Goal: Task Accomplishment & Management: Use online tool/utility

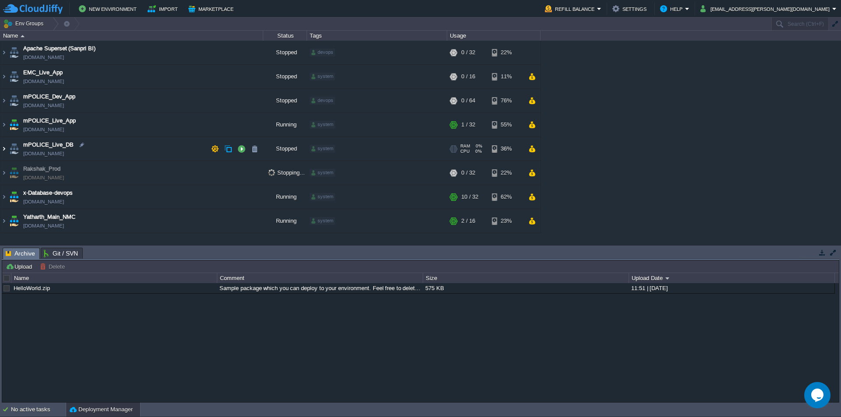
click at [3, 148] on img at bounding box center [3, 149] width 7 height 24
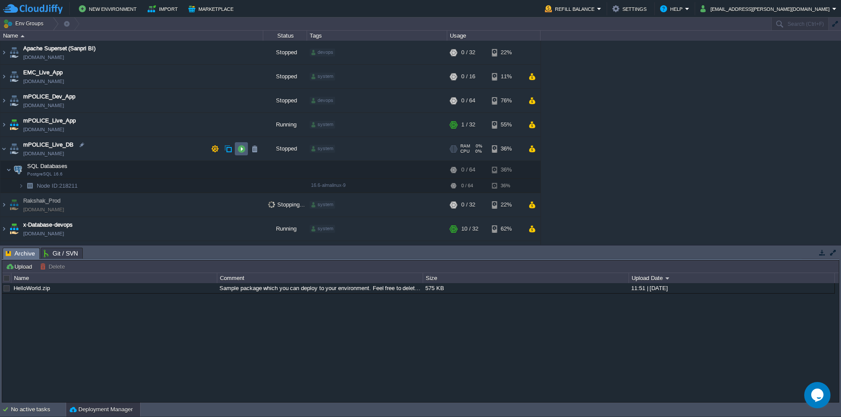
click at [243, 151] on button "button" at bounding box center [241, 149] width 8 height 8
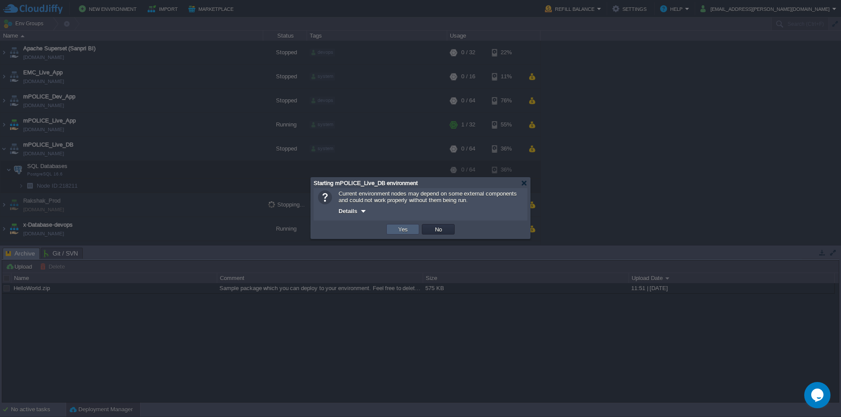
click at [400, 228] on button "Yes" at bounding box center [403, 230] width 15 height 8
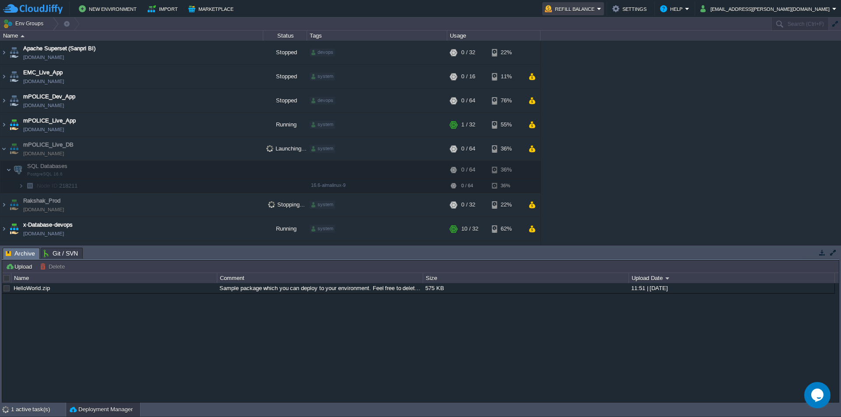
click at [597, 8] on button "Refill Balance" at bounding box center [571, 9] width 52 height 11
click at [424, 12] on td "New Environment Import Marketplace" at bounding box center [269, 8] width 532 height 13
click at [4, 101] on img at bounding box center [3, 101] width 7 height 24
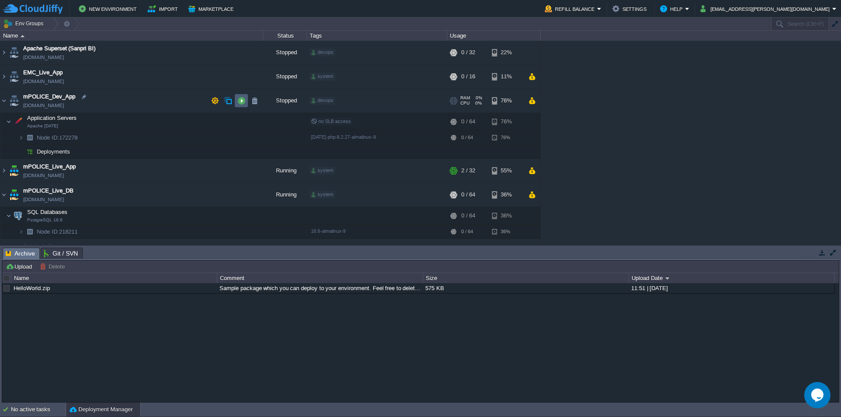
click at [241, 104] on button "button" at bounding box center [241, 101] width 8 height 8
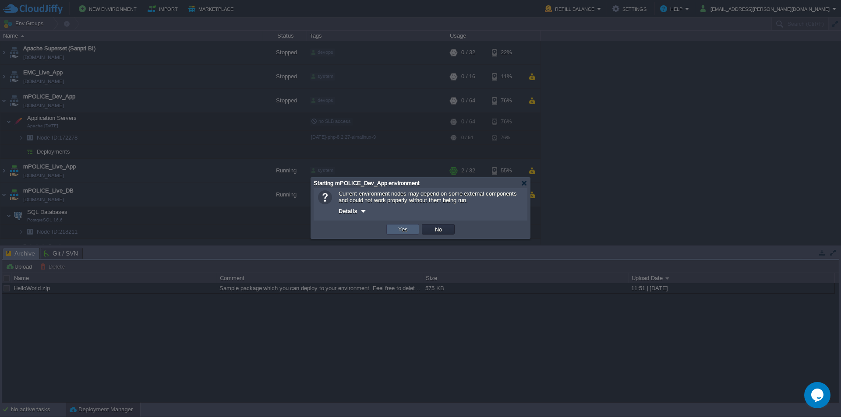
click at [396, 233] on button "Yes" at bounding box center [403, 230] width 15 height 8
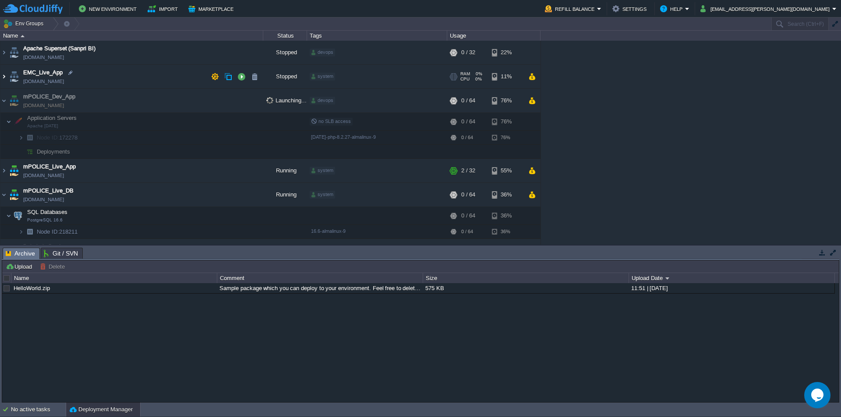
click at [2, 77] on img at bounding box center [3, 77] width 7 height 24
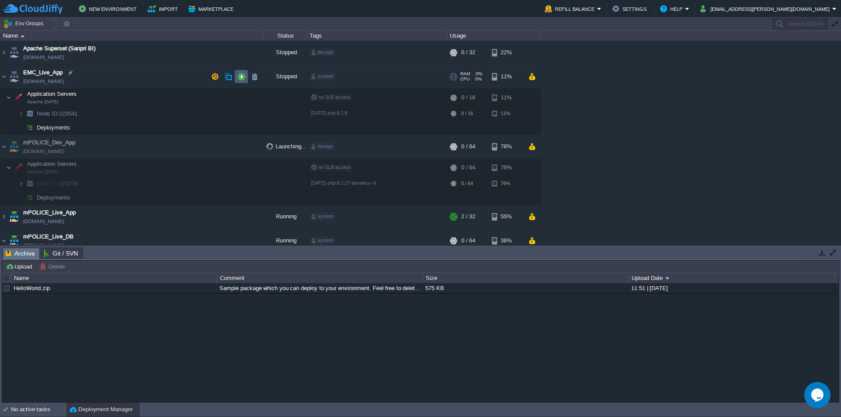
click at [244, 80] on button "button" at bounding box center [241, 77] width 8 height 8
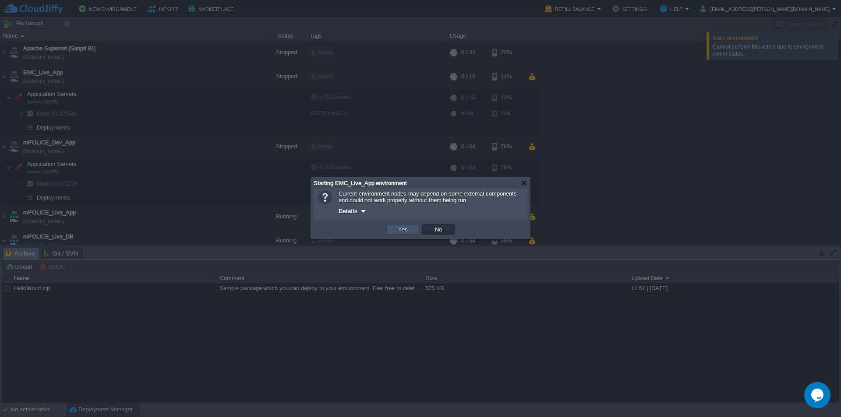
click at [397, 229] on button "Yes" at bounding box center [403, 230] width 15 height 8
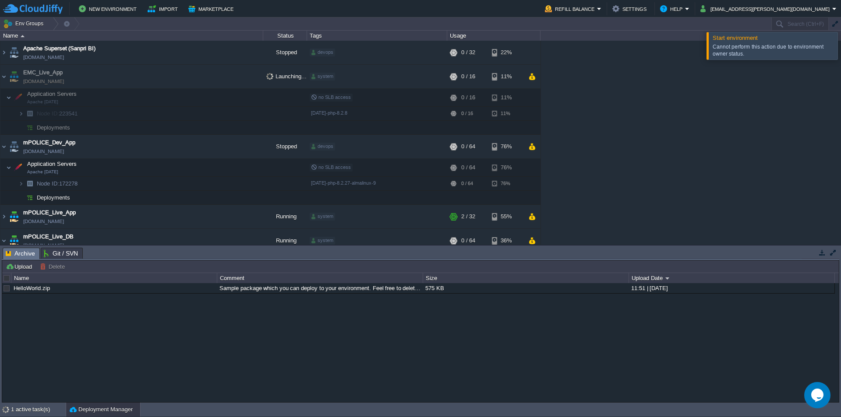
click at [793, 50] on div "Cannot perform this action due to environment owner status." at bounding box center [774, 50] width 123 height 14
copy div "Cannot perform this action due to environment owner status."
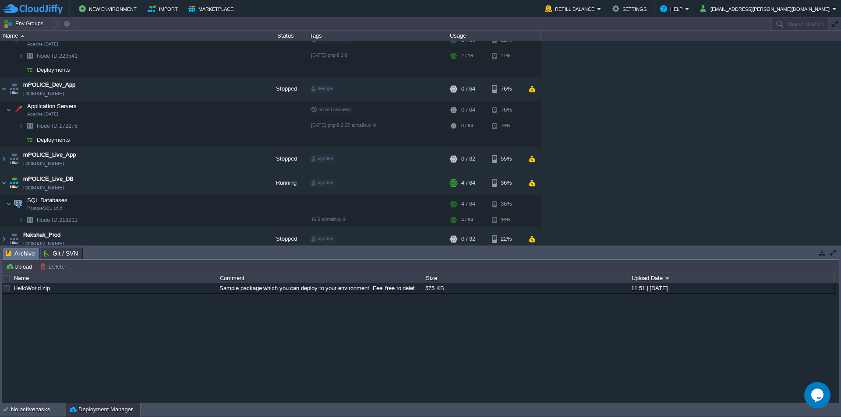
scroll to position [113, 0]
